Goal: Task Accomplishment & Management: Manage account settings

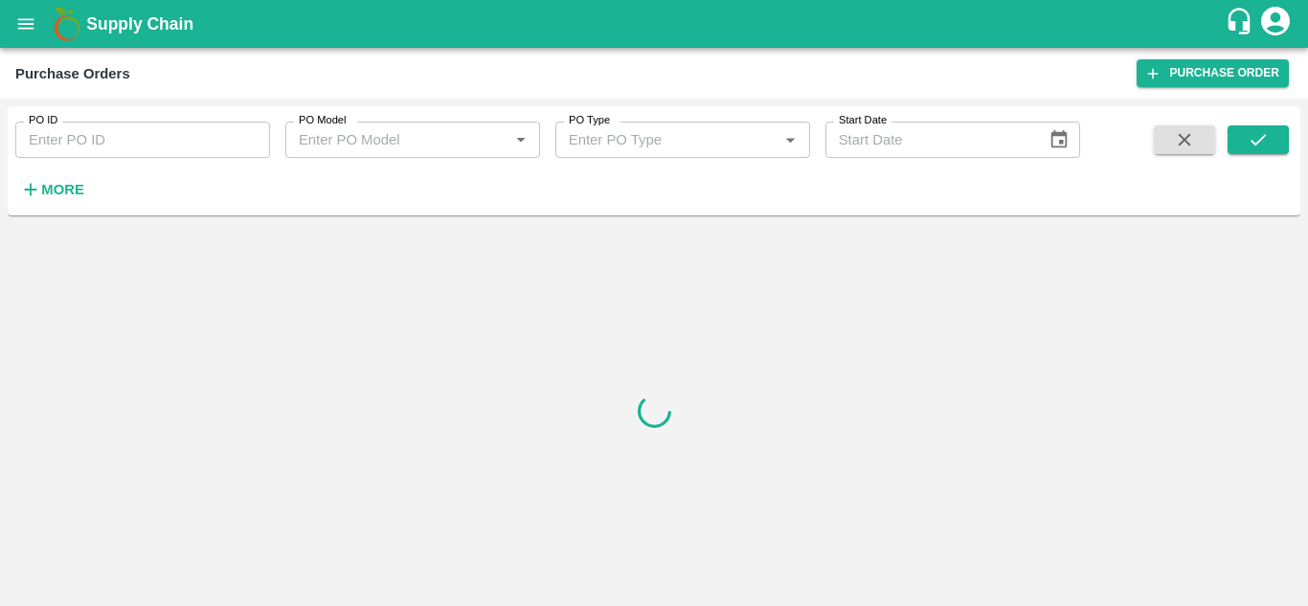
click at [37, 190] on icon "button" at bounding box center [30, 189] width 21 height 21
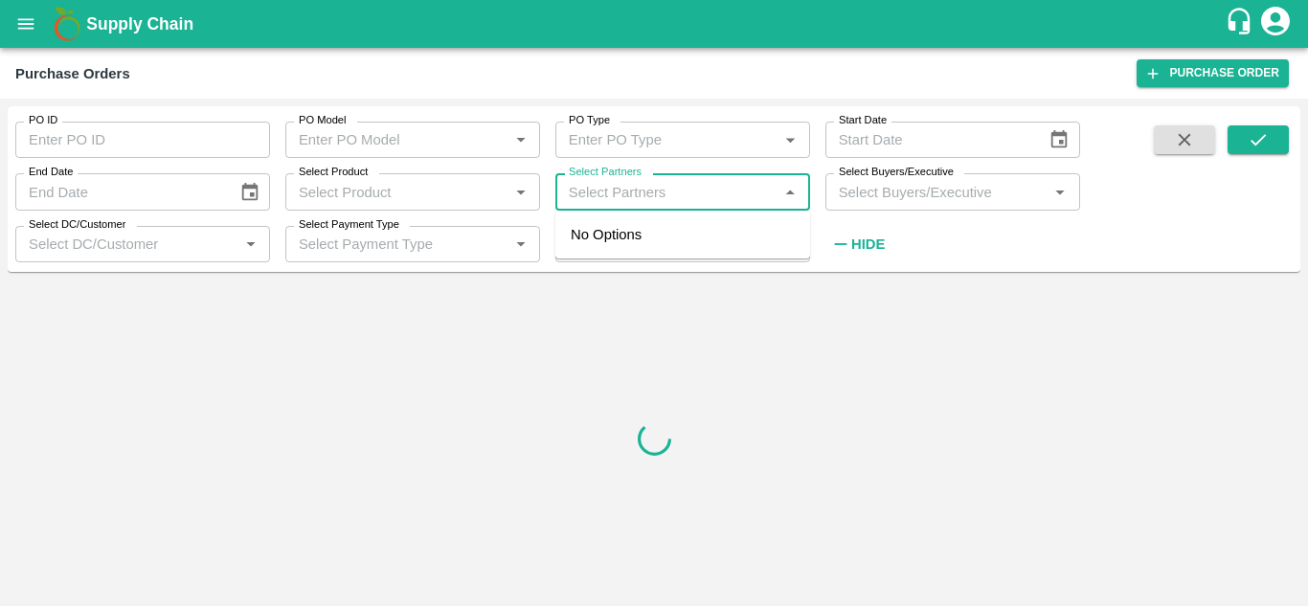
click at [661, 193] on input "Select Partners" at bounding box center [667, 191] width 212 height 25
paste input "[PERSON_NAME] [PERSON_NAME]"
type input "[PERSON_NAME] [PERSON_NAME]"
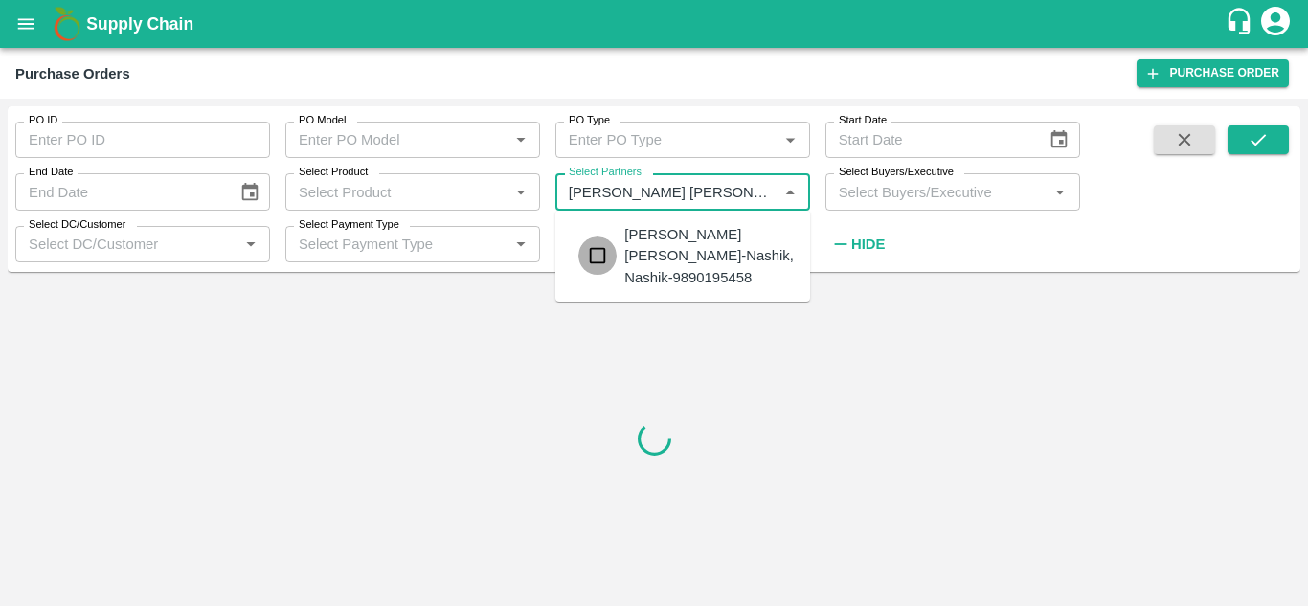
click at [593, 256] on input "checkbox" at bounding box center [598, 256] width 38 height 38
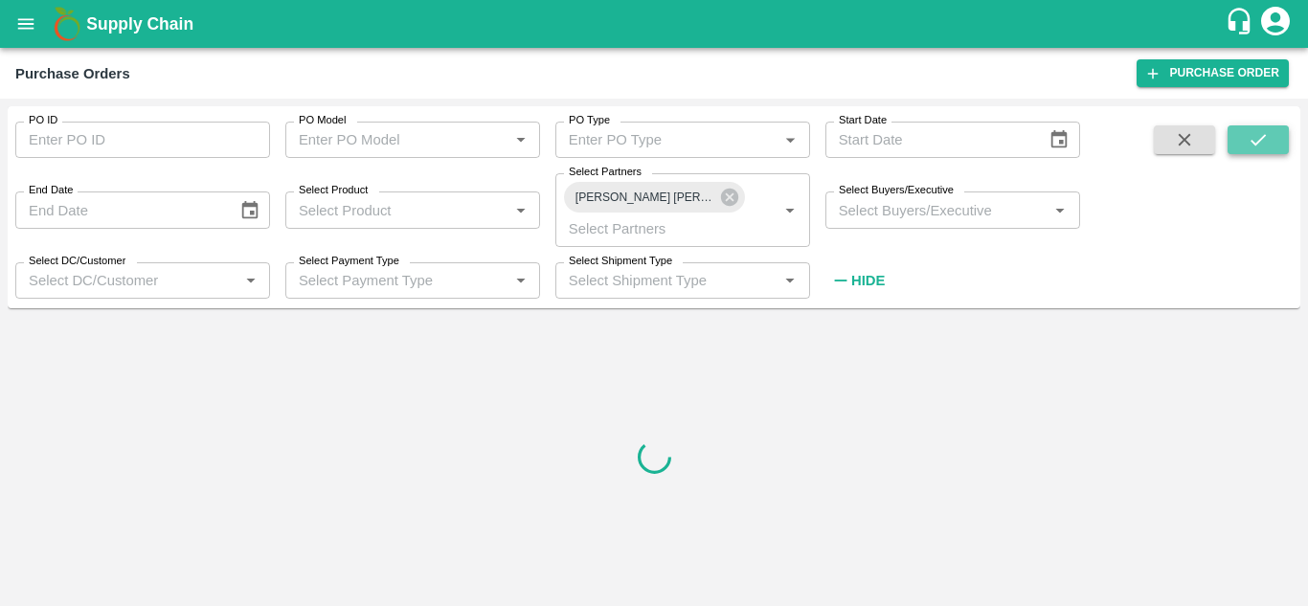
click at [1274, 147] on button "submit" at bounding box center [1258, 139] width 61 height 29
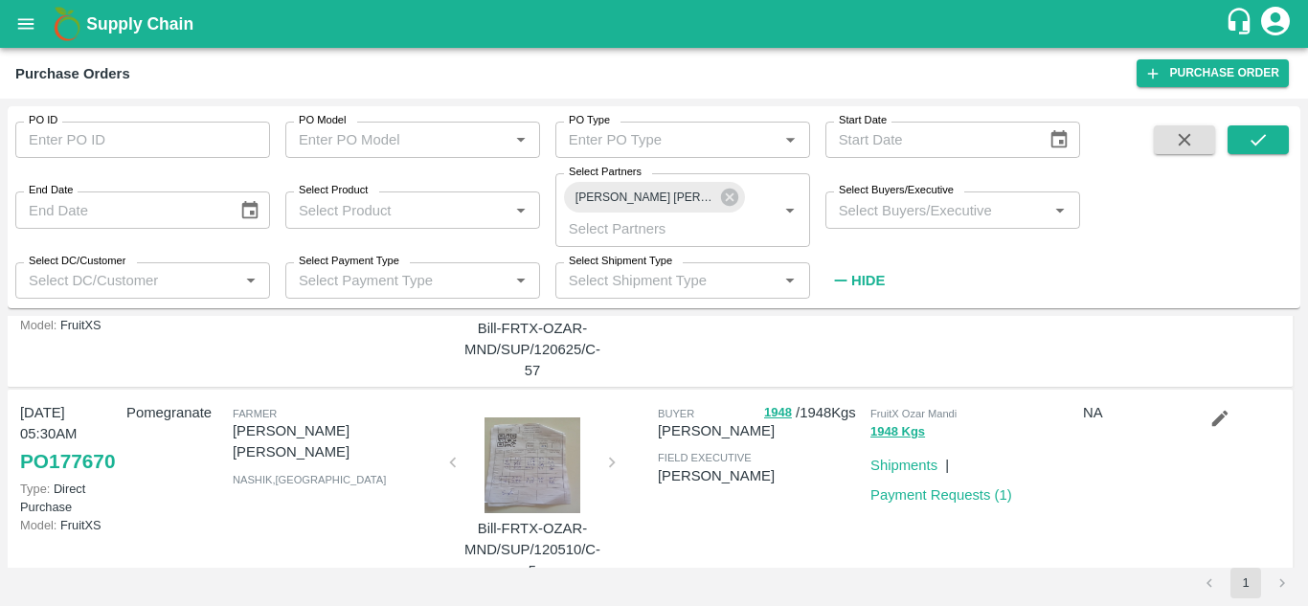
scroll to position [369, 0]
click at [1262, 139] on icon "submit" at bounding box center [1258, 139] width 15 height 11
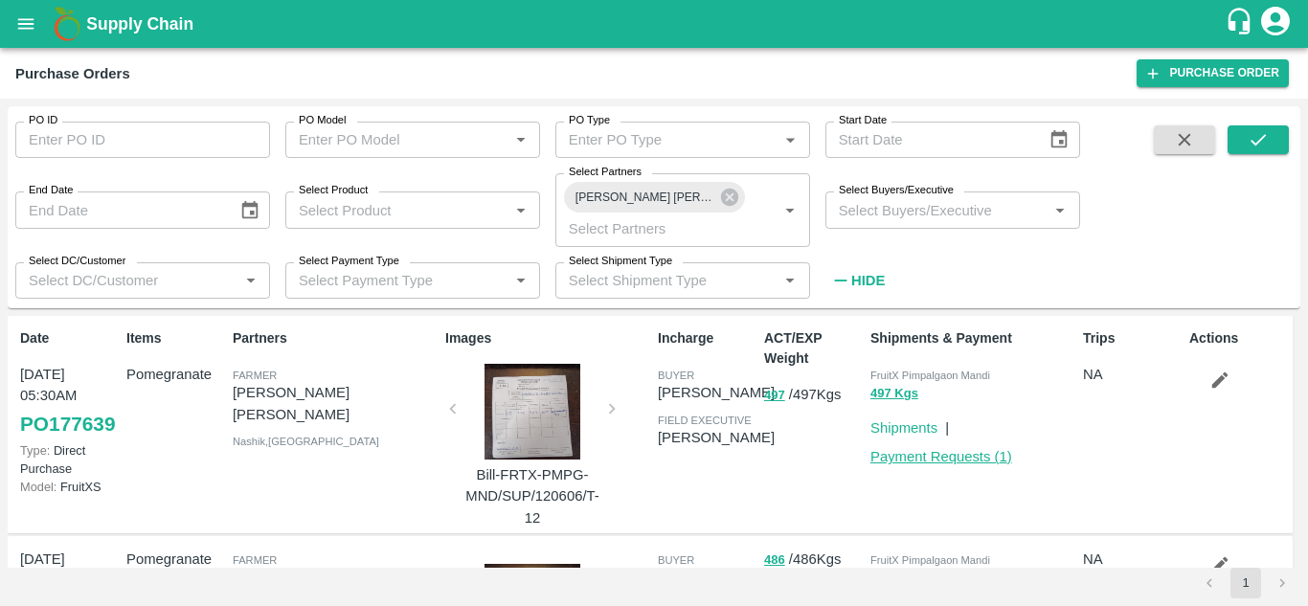
click at [890, 463] on link "Payment Requests ( 1 )" at bounding box center [942, 456] width 142 height 15
click at [731, 197] on icon at bounding box center [729, 197] width 21 height 21
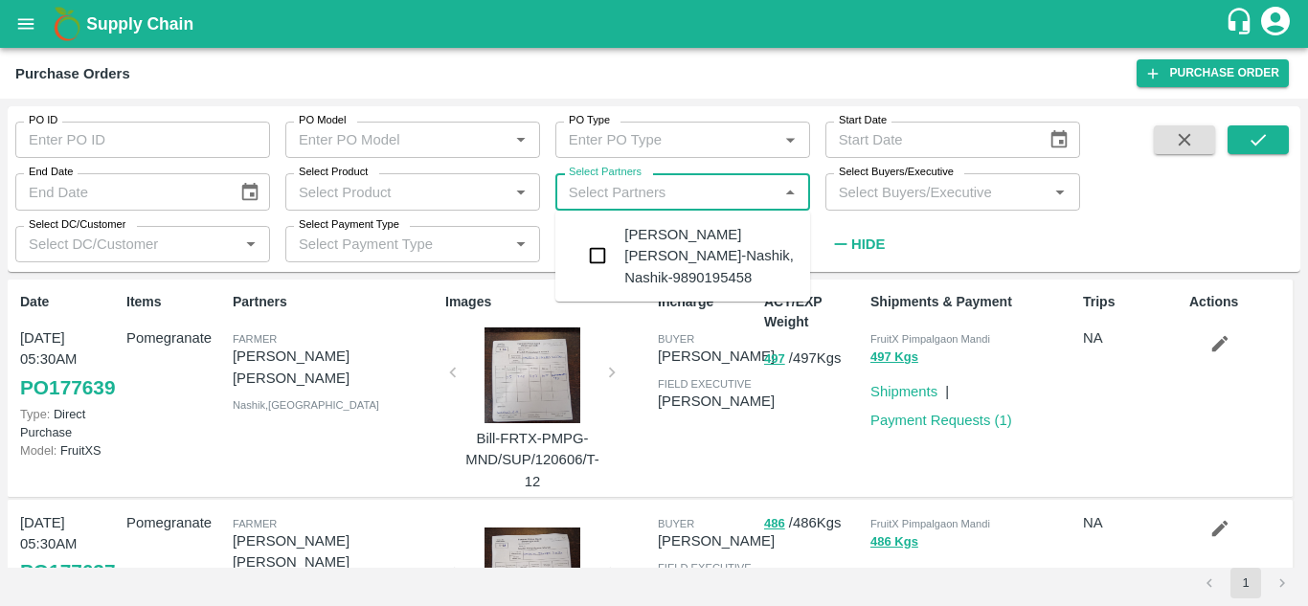
click at [716, 198] on input "Select Partners" at bounding box center [667, 191] width 212 height 25
paste input "Shantaram Sahadu Gajare"
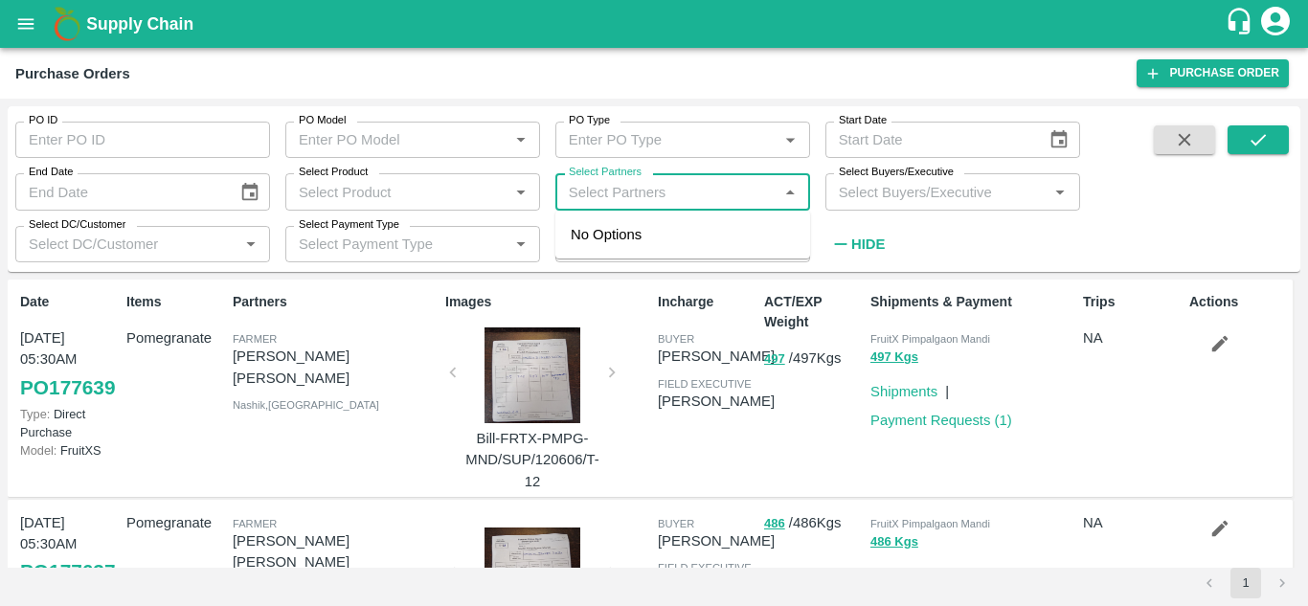
type input "Shantaram Sahadu Gajare"
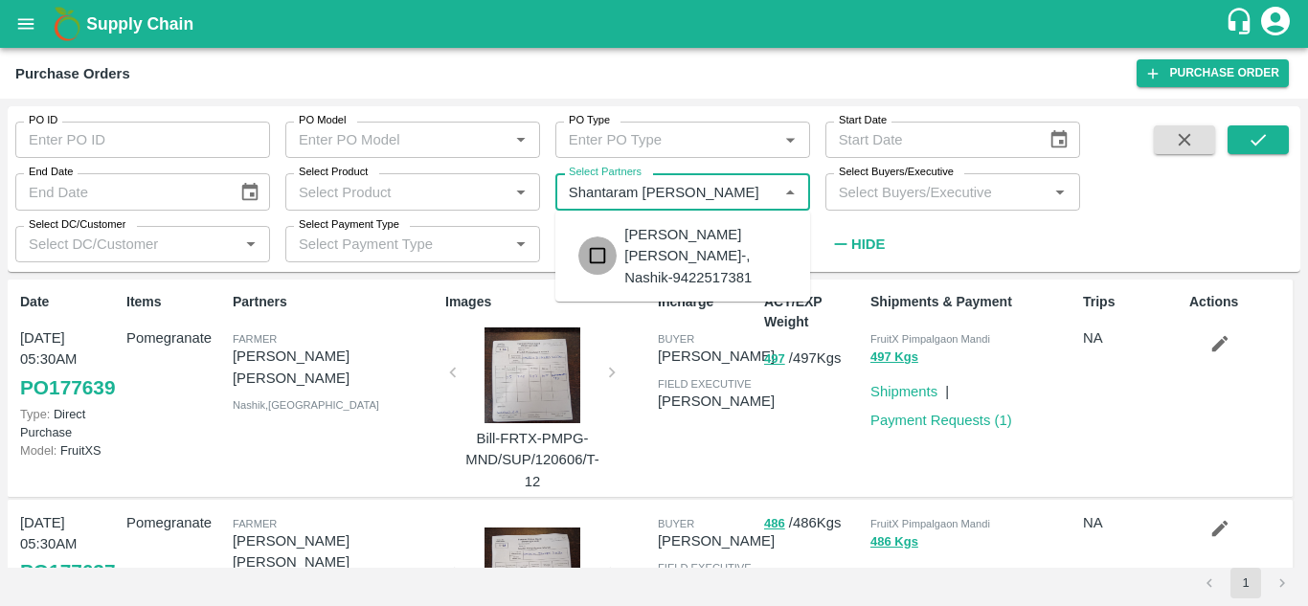
click at [606, 258] on input "checkbox" at bounding box center [598, 256] width 38 height 38
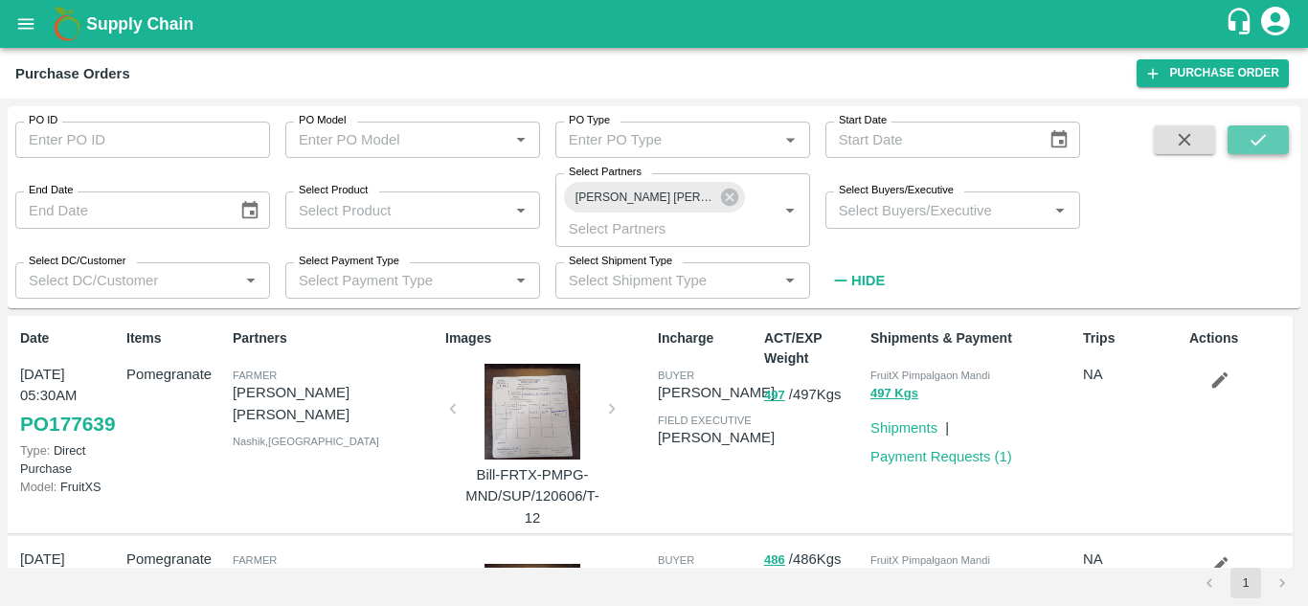
click at [1287, 136] on button "submit" at bounding box center [1258, 139] width 61 height 29
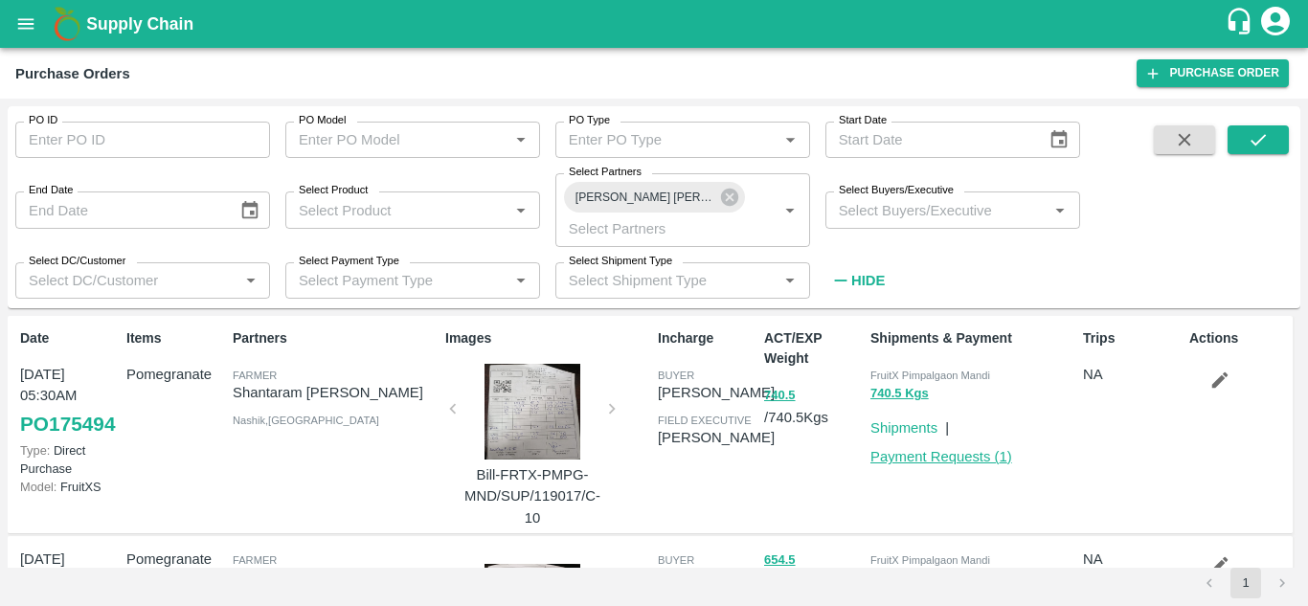
click at [933, 454] on link "Payment Requests ( 1 )" at bounding box center [942, 456] width 142 height 15
click at [724, 201] on icon at bounding box center [729, 197] width 17 height 17
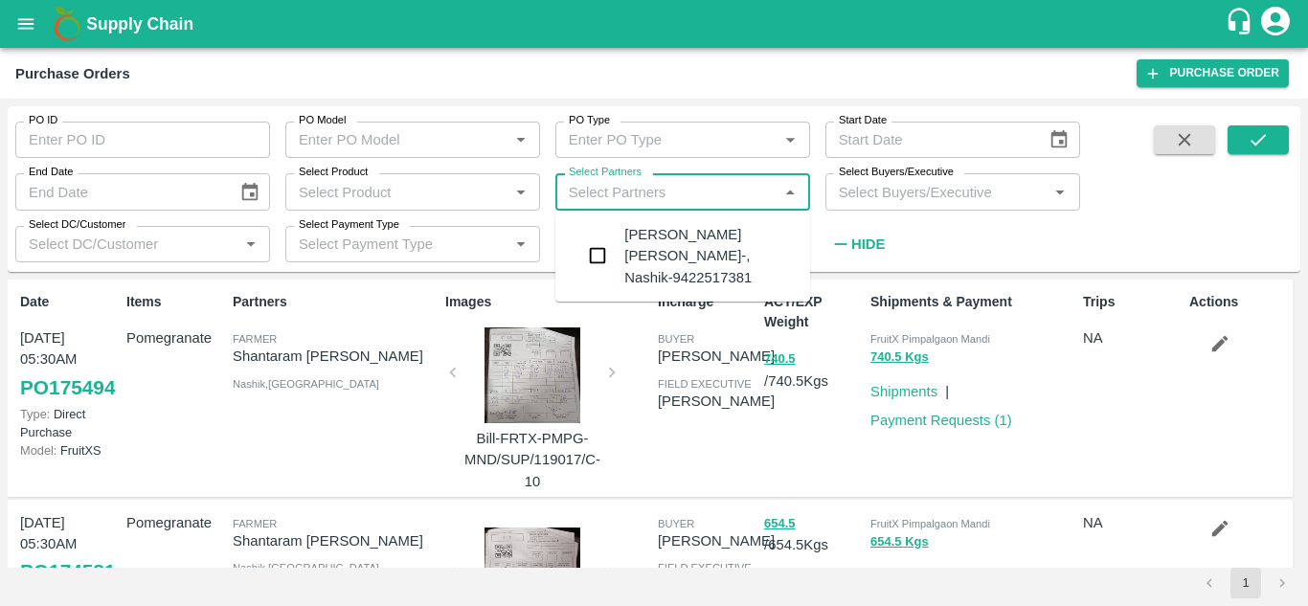
click at [709, 202] on input "Select Partners" at bounding box center [667, 191] width 212 height 25
paste input "[PERSON_NAME] [PERSON_NAME]"
type input "[PERSON_NAME] [PERSON_NAME]"
click at [592, 250] on input "checkbox" at bounding box center [598, 266] width 38 height 38
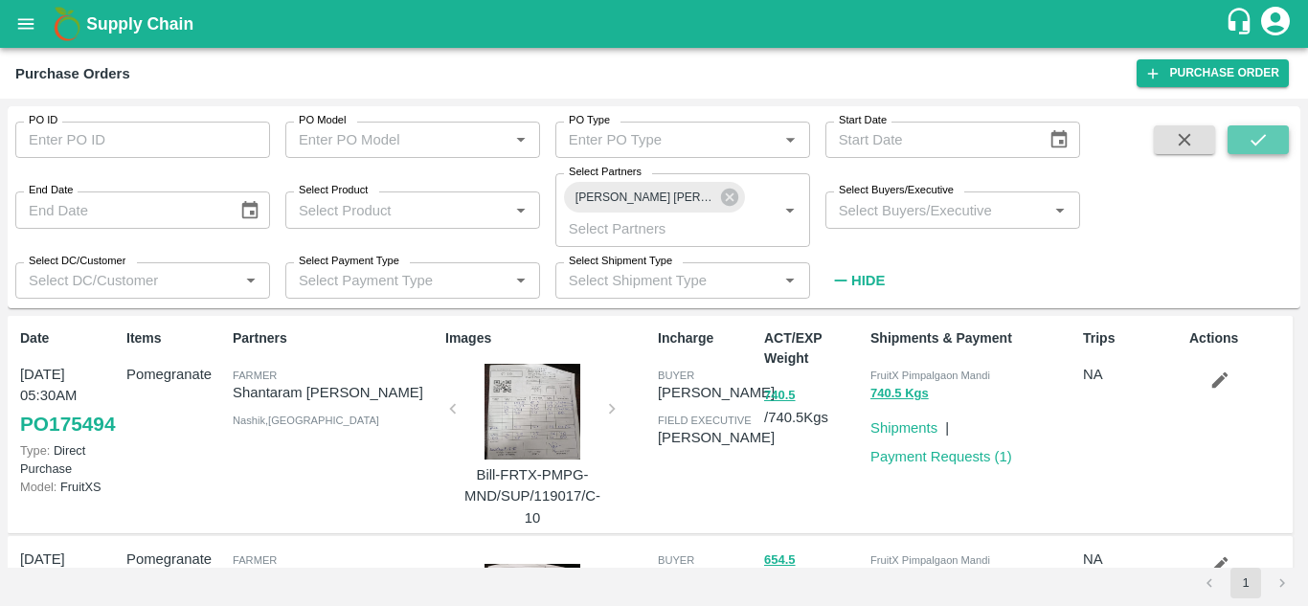
click at [1254, 142] on icon "submit" at bounding box center [1258, 139] width 15 height 11
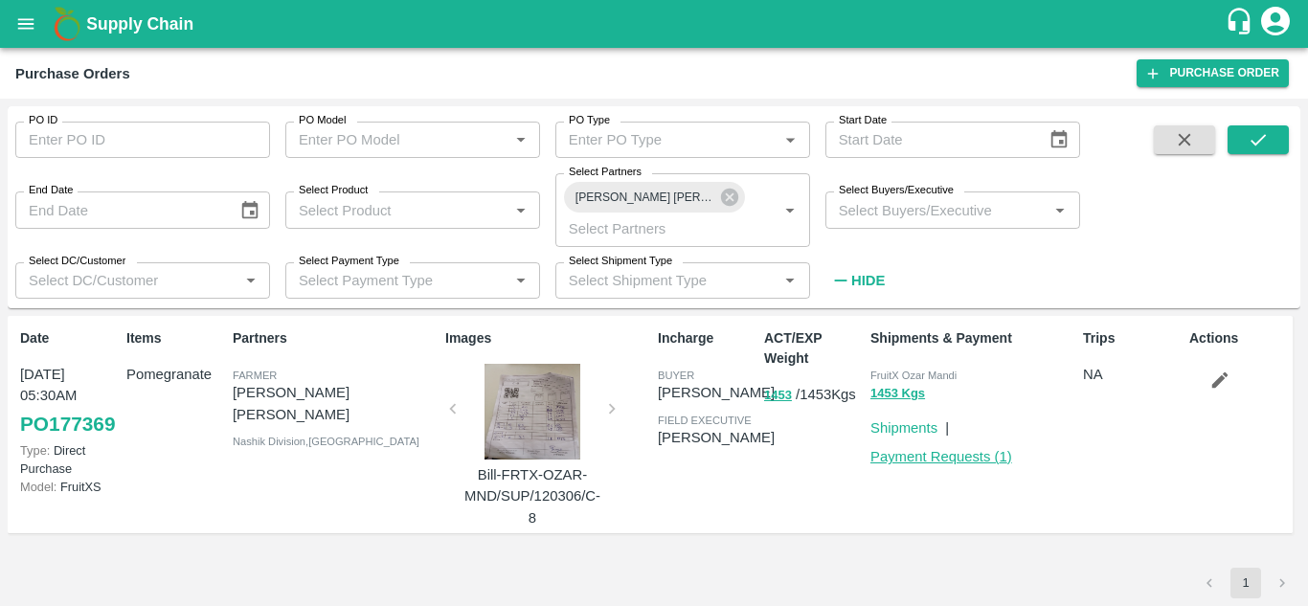
click at [906, 455] on link "Payment Requests ( 1 )" at bounding box center [942, 456] width 142 height 15
click at [728, 199] on icon at bounding box center [729, 197] width 21 height 21
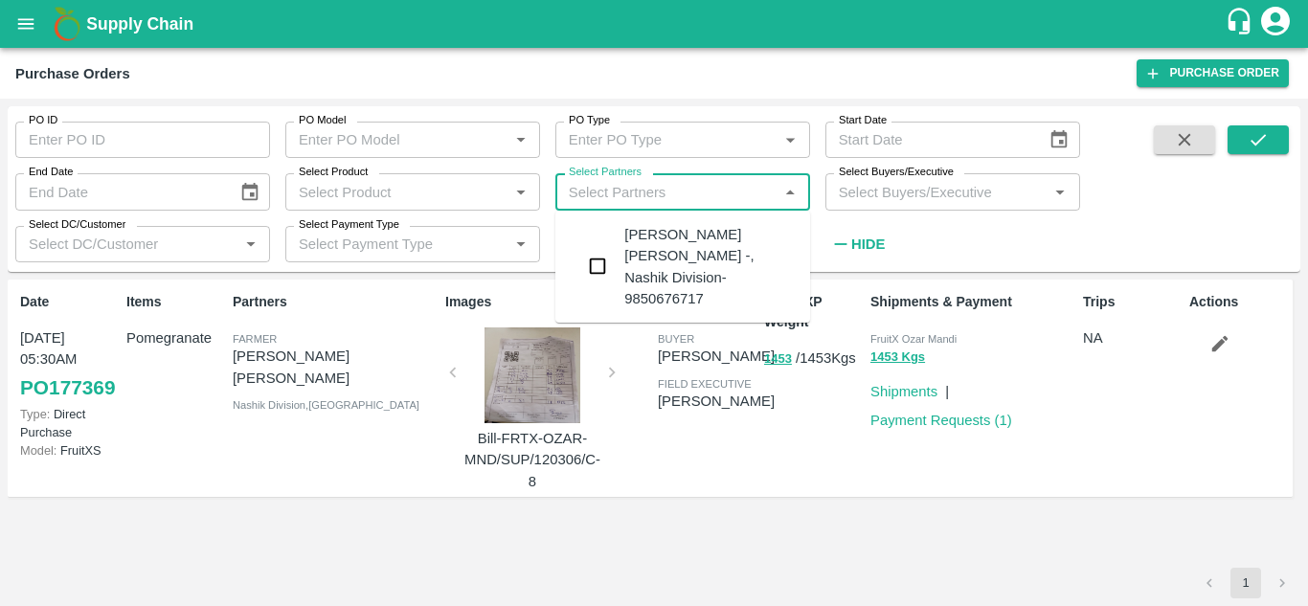
click at [711, 194] on input "Select Partners" at bounding box center [667, 191] width 212 height 25
paste input "[PERSON_NAME] [PERSON_NAME]"
type input "[PERSON_NAME] [PERSON_NAME]"
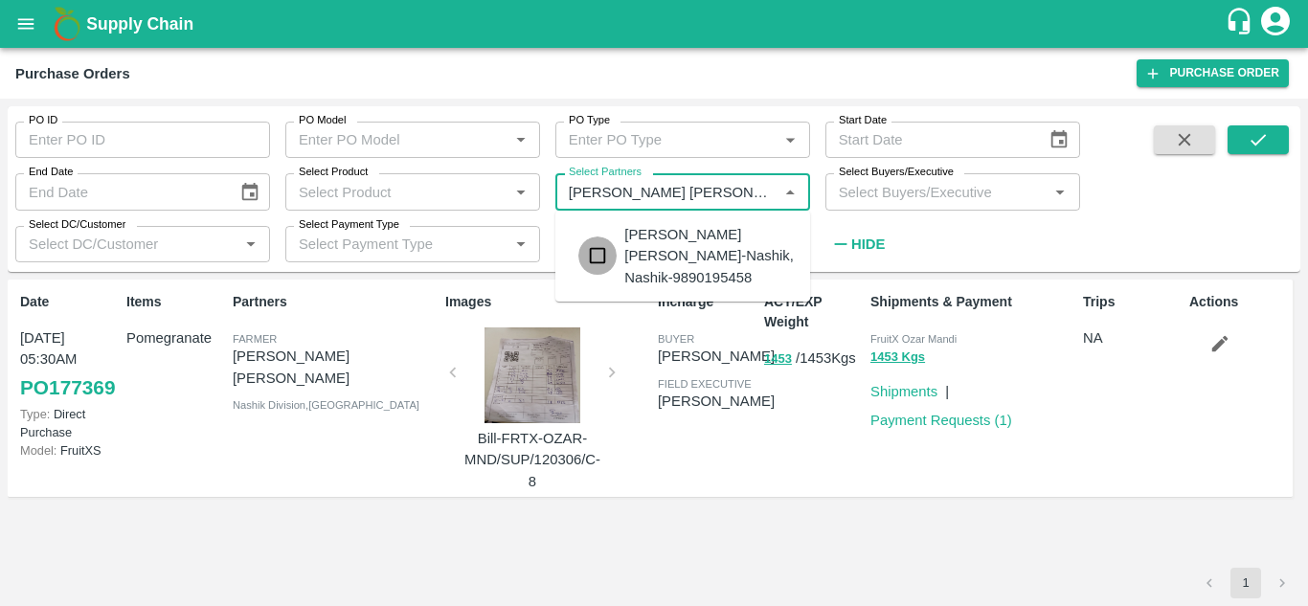
click at [599, 262] on input "checkbox" at bounding box center [598, 256] width 38 height 38
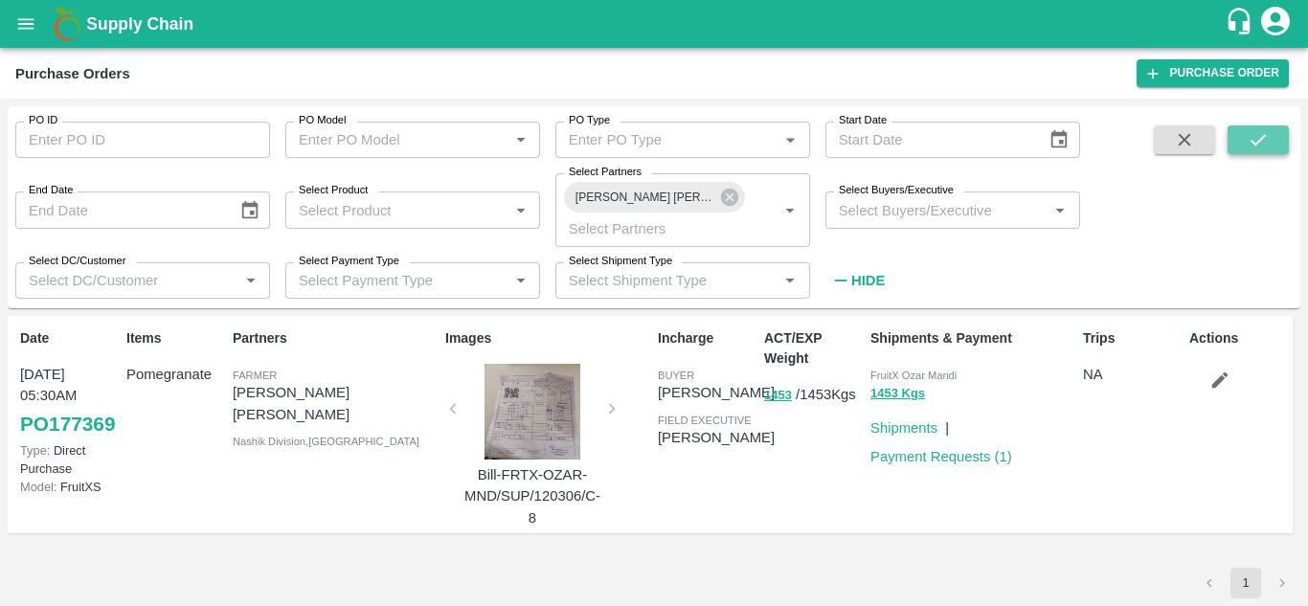
click at [1279, 143] on button "submit" at bounding box center [1258, 139] width 61 height 29
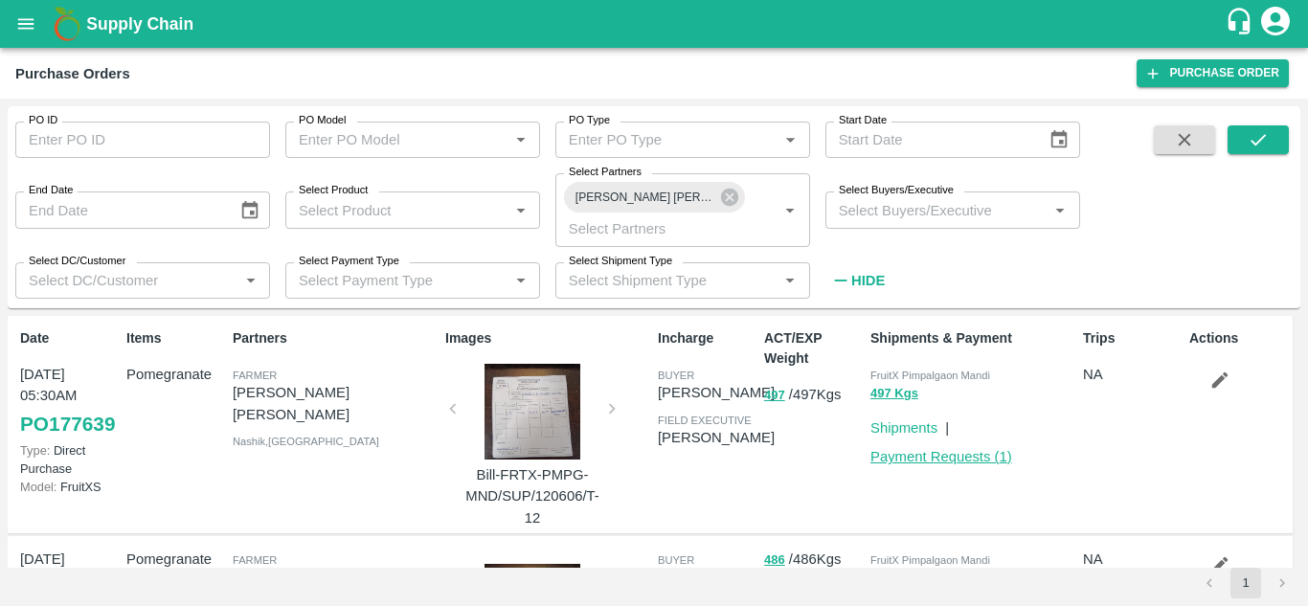
click at [925, 461] on link "Payment Requests ( 1 )" at bounding box center [942, 456] width 142 height 15
click at [907, 461] on link "Payment Requests ( 1 )" at bounding box center [942, 456] width 142 height 15
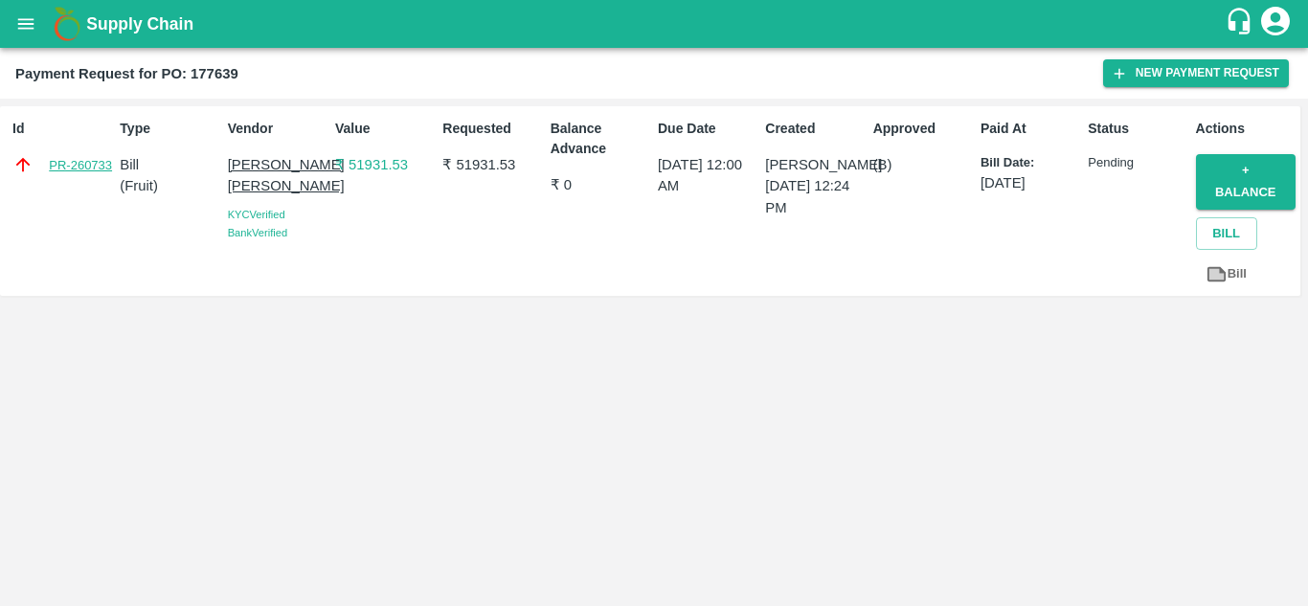
click at [86, 165] on link "PR-260733" at bounding box center [80, 165] width 63 height 19
click at [92, 172] on link "PR-258000" at bounding box center [80, 165] width 63 height 19
click at [63, 157] on link "PR-260383" at bounding box center [80, 165] width 63 height 19
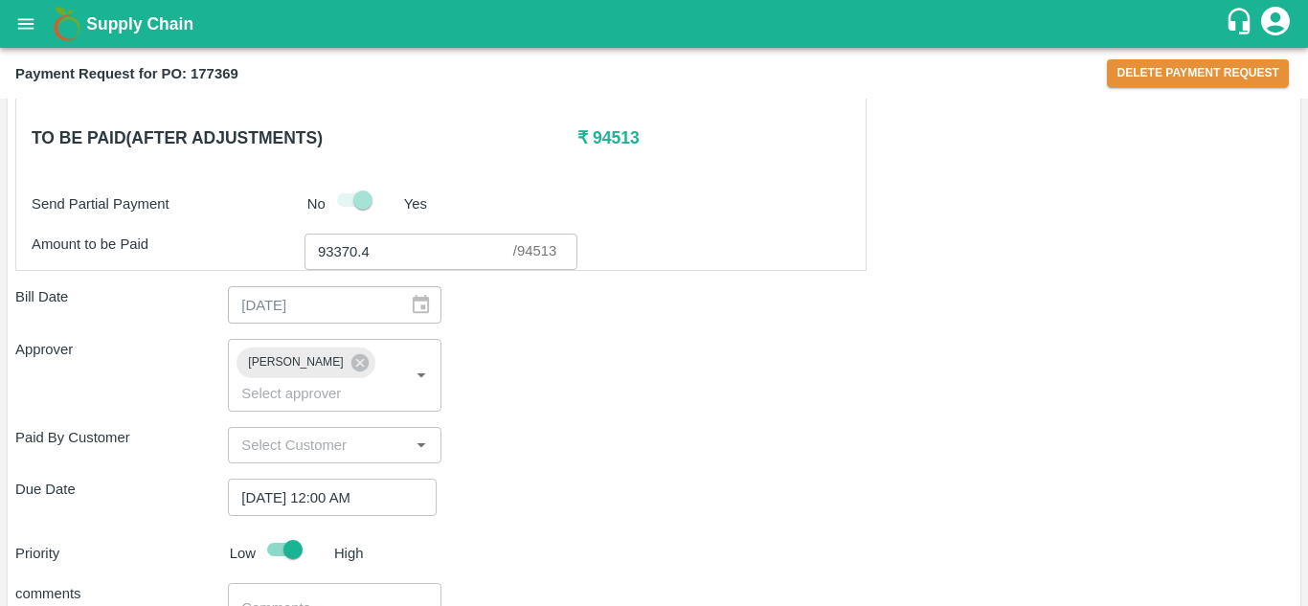
scroll to position [789, 0]
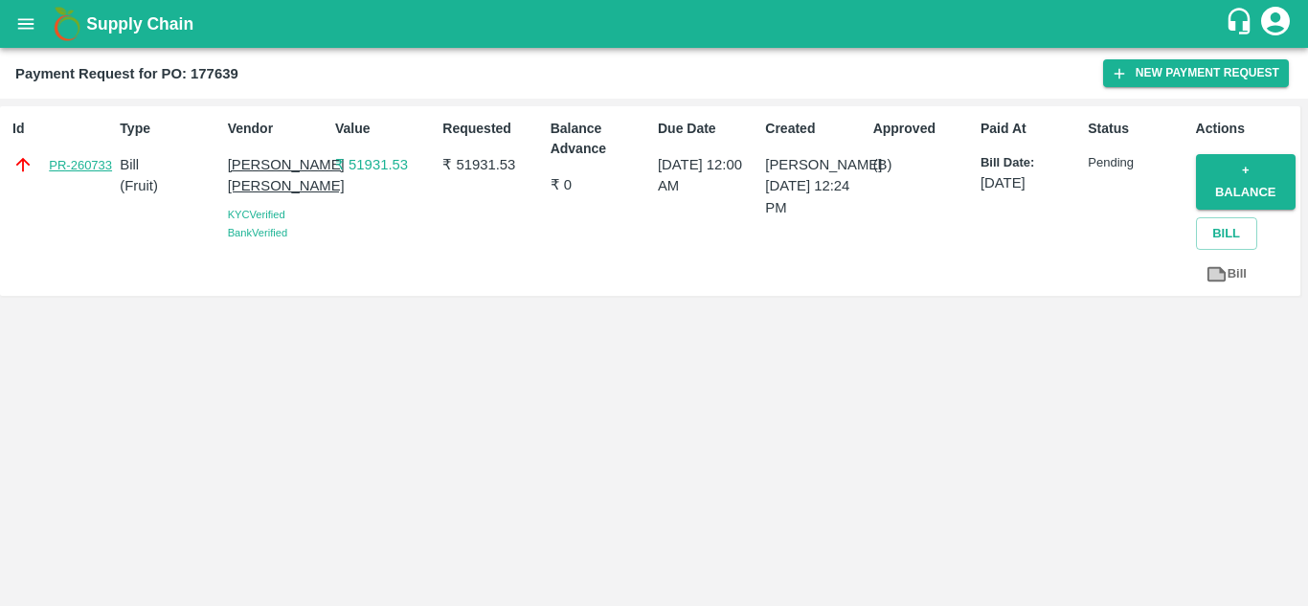
click at [68, 158] on link "PR-260733" at bounding box center [80, 165] width 63 height 19
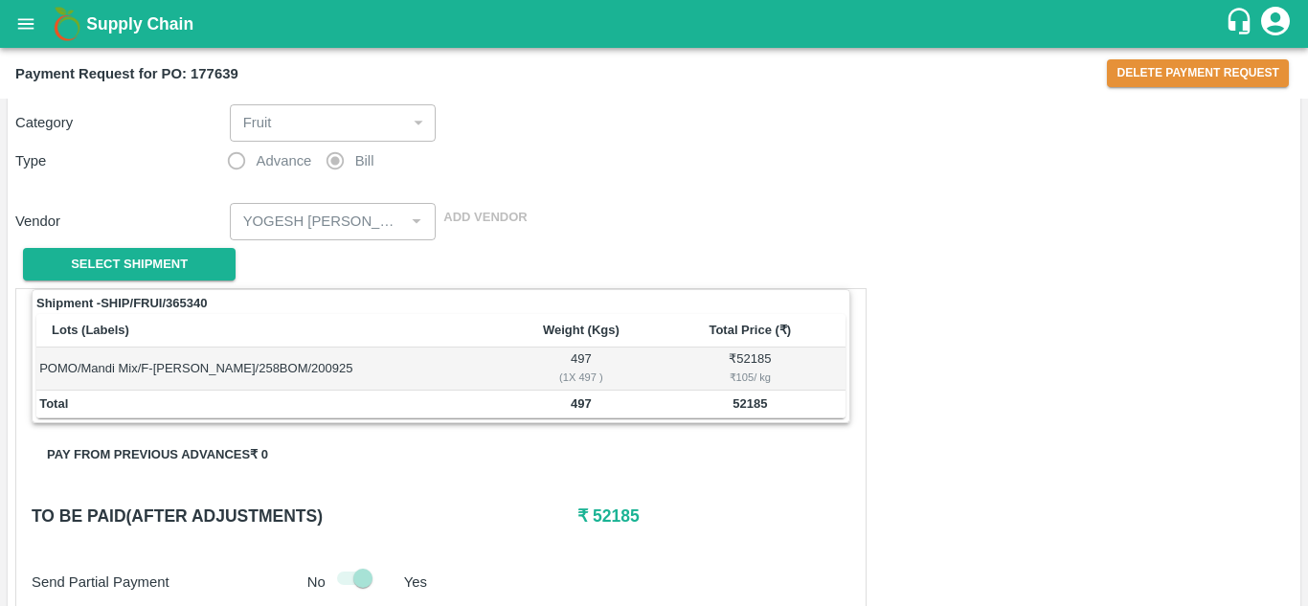
scroll to position [710, 0]
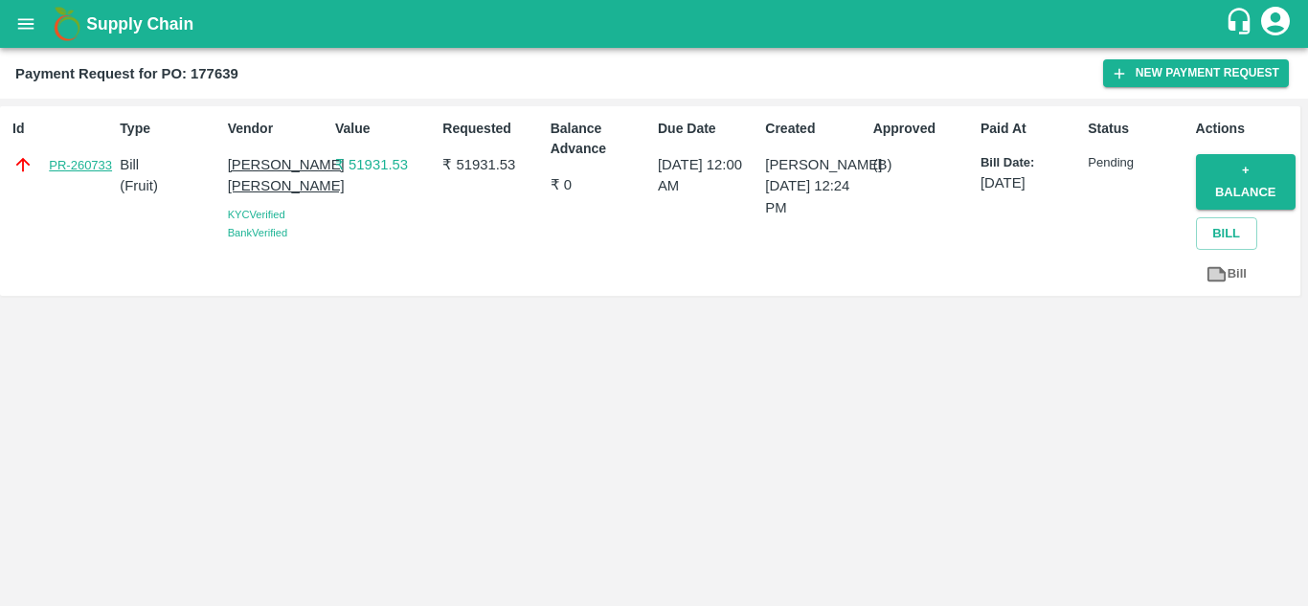
click at [75, 158] on link "PR-260733" at bounding box center [80, 165] width 63 height 19
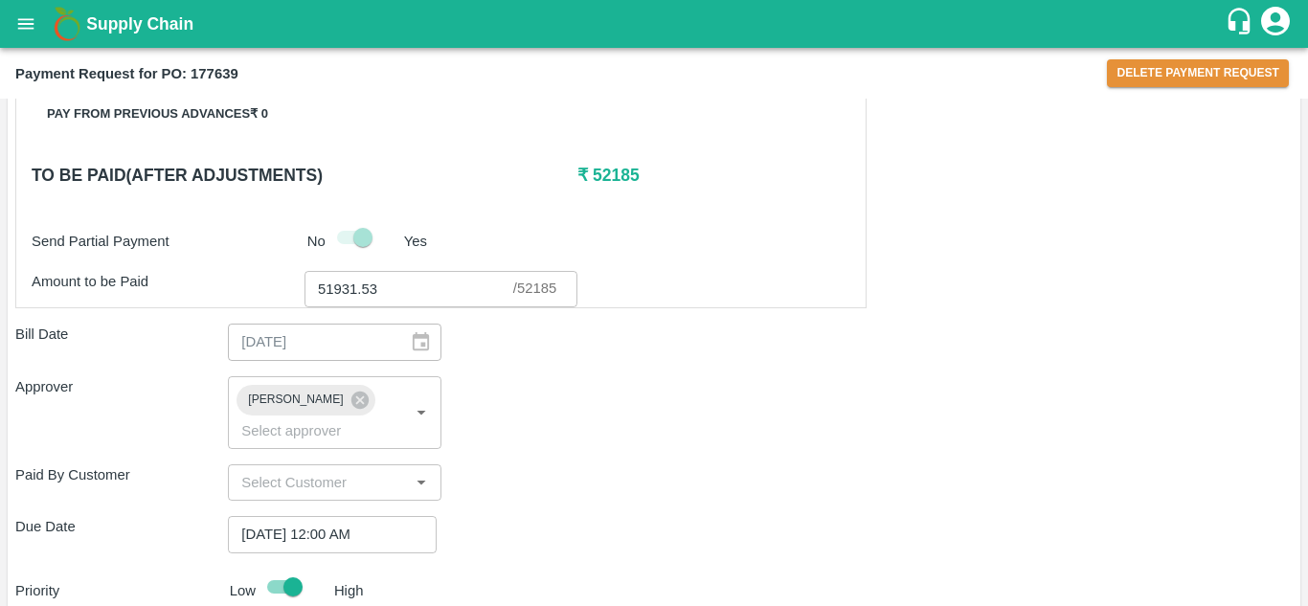
scroll to position [451, 0]
